Goal: Transaction & Acquisition: Purchase product/service

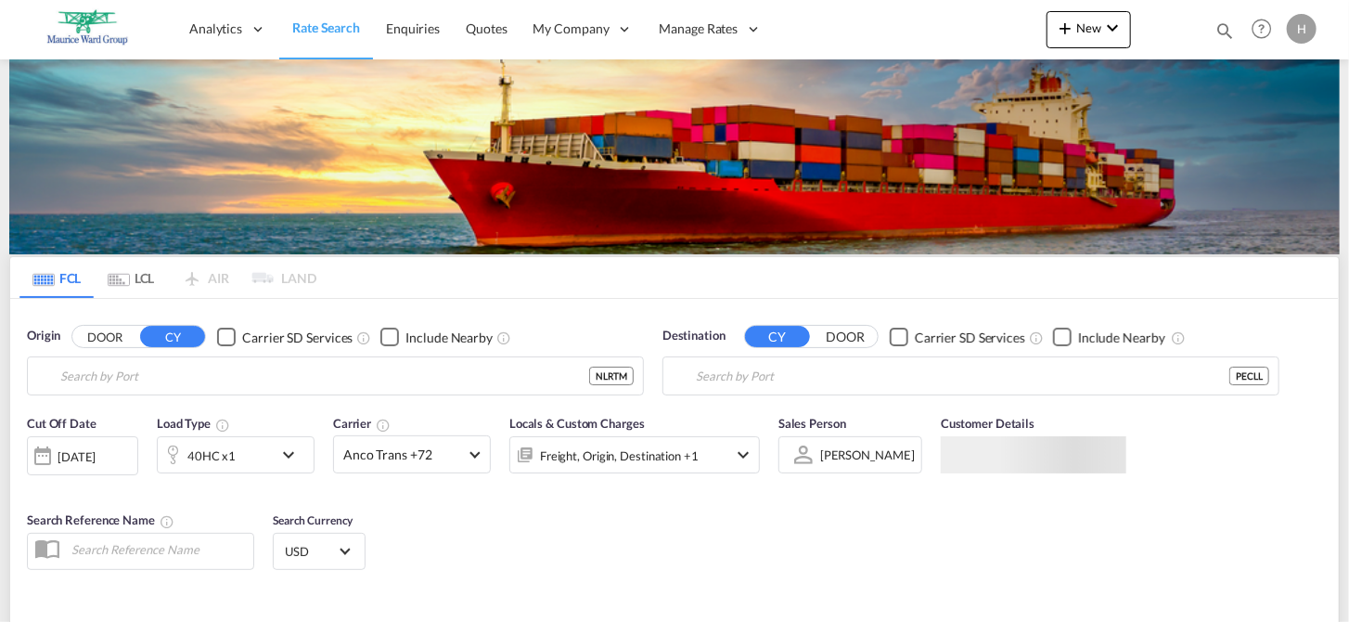
type input "[GEOGRAPHIC_DATA], NLRTM"
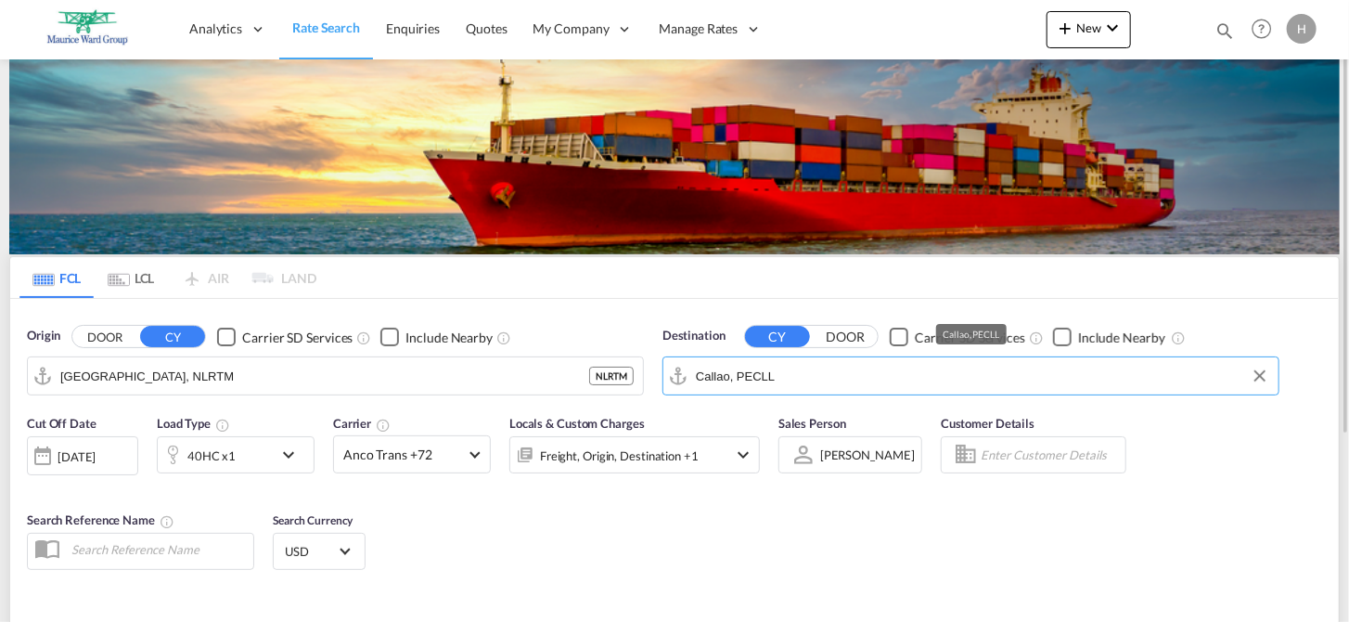
click at [781, 380] on input "Callao, PECLL" at bounding box center [982, 376] width 573 height 28
drag, startPoint x: 781, startPoint y: 380, endPoint x: 695, endPoint y: 378, distance: 86.3
click at [696, 378] on input "Callao, PECLL" at bounding box center [982, 376] width 573 height 28
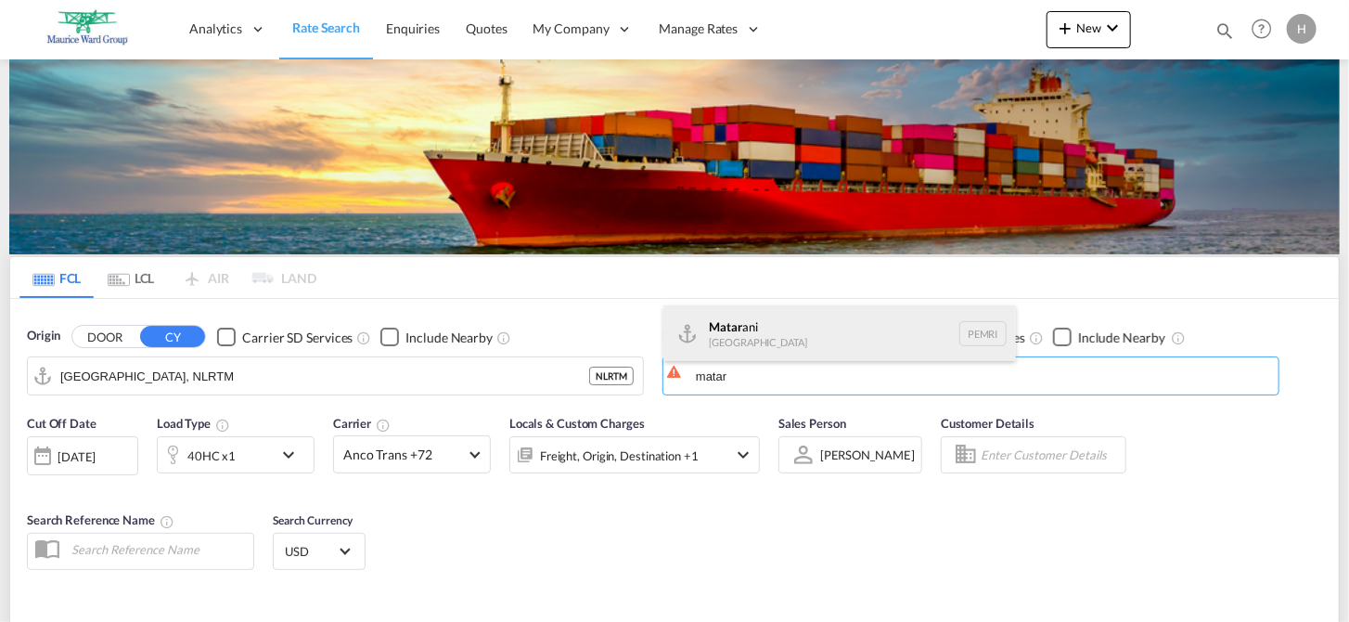
click at [720, 343] on div "Matar ani [GEOGRAPHIC_DATA] PEMRI" at bounding box center [839, 333] width 353 height 56
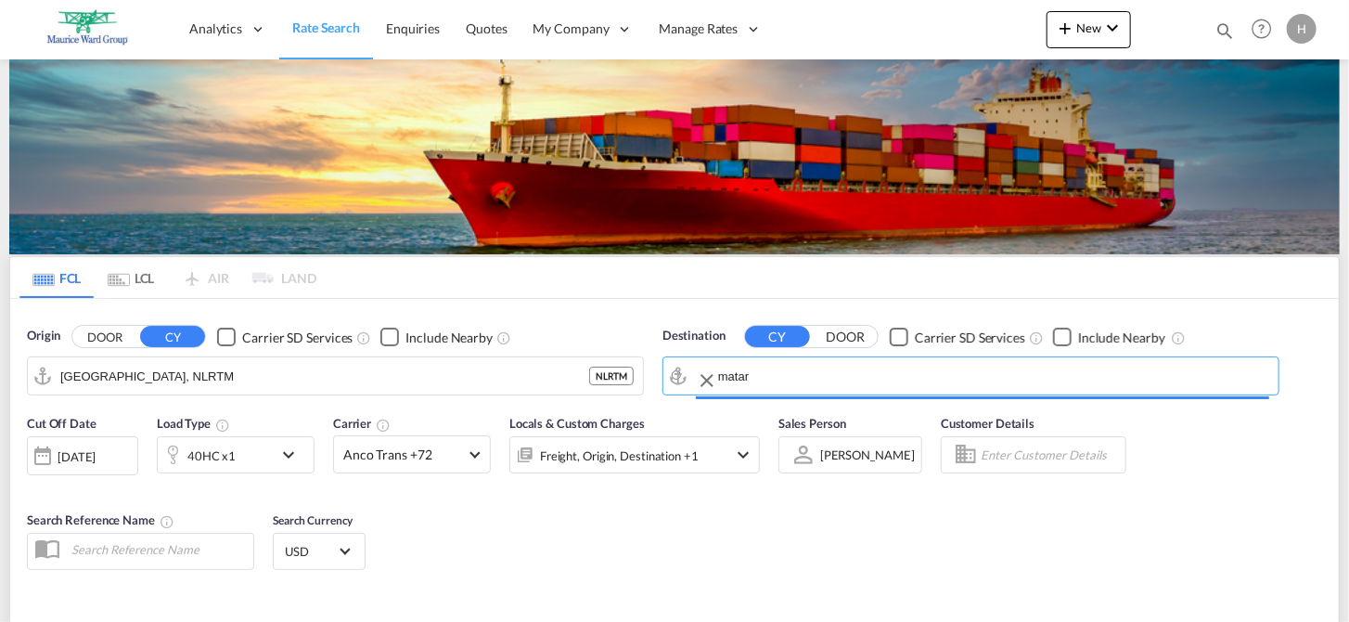
type input "Matarani, PEMRI"
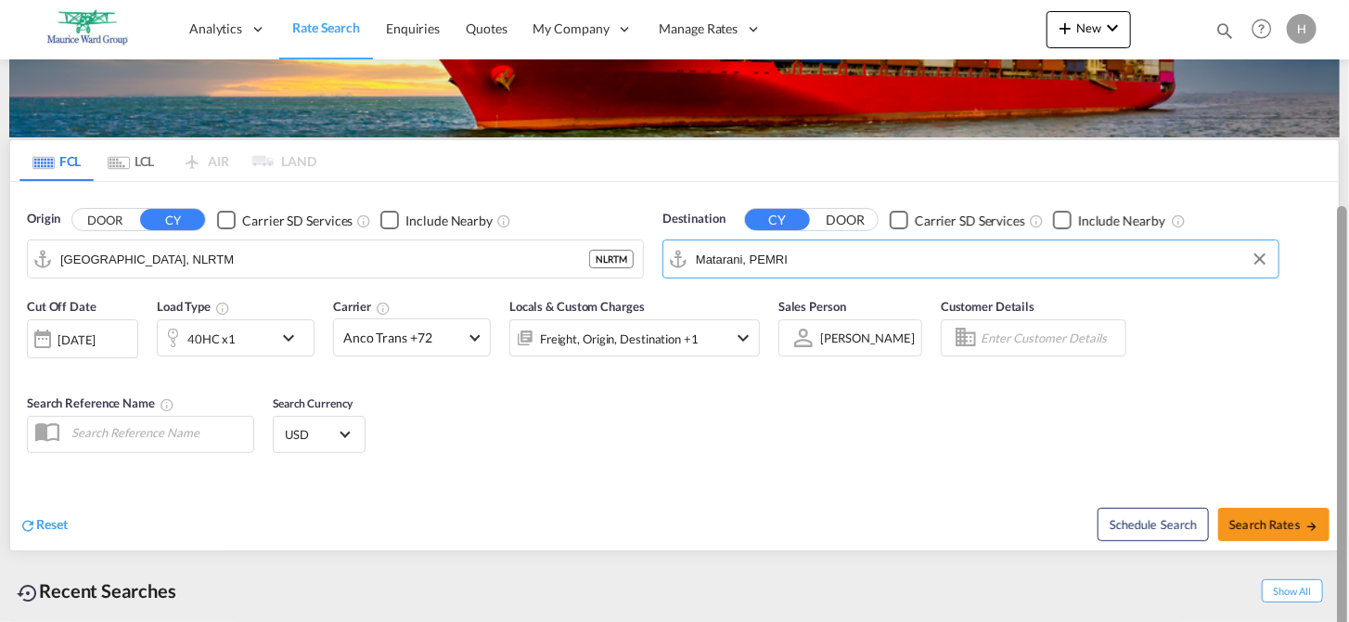
scroll to position [241, 0]
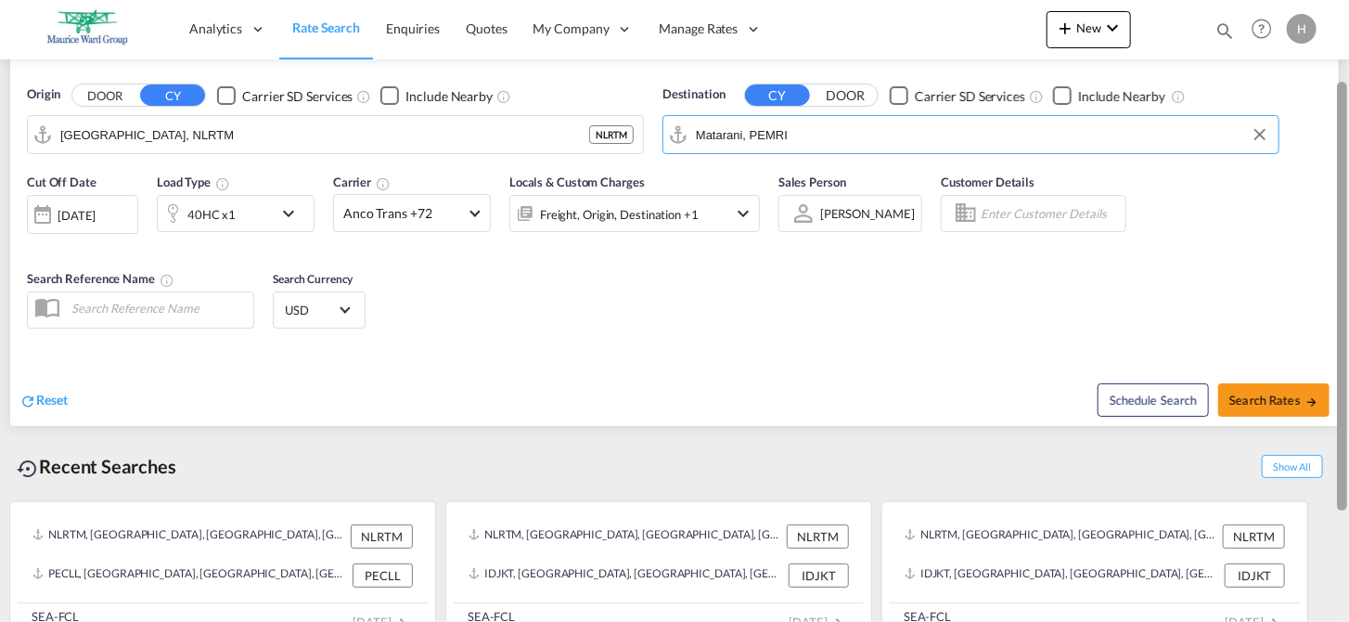
drag, startPoint x: 1344, startPoint y: 133, endPoint x: 1335, endPoint y: 298, distance: 165.4
click at [1335, 298] on md-content "Analytics Reports Dashboard Rate Search Enquiries Quotes" at bounding box center [674, 311] width 1349 height 622
click at [1263, 394] on span "Search Rates" at bounding box center [1273, 399] width 89 height 15
type input "NLRTM to PEMRI / [DATE]"
